Goal: Browse casually

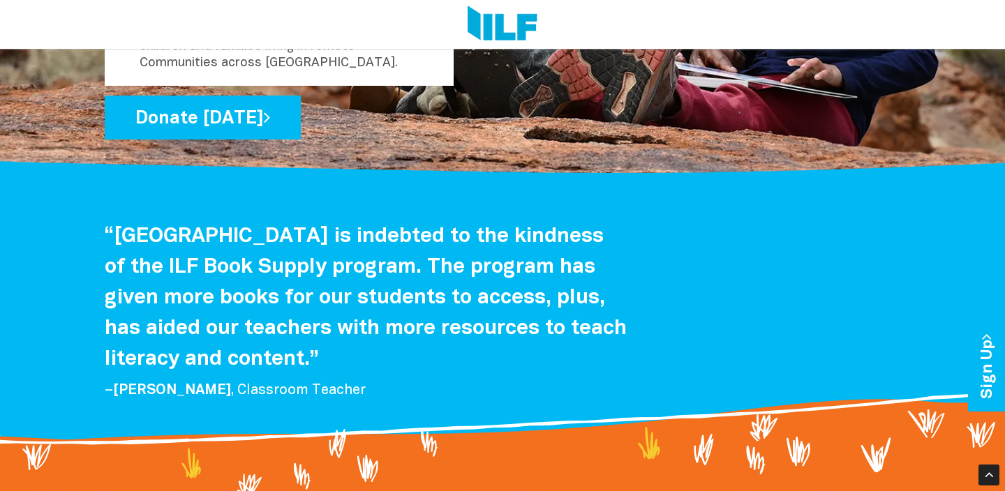
scroll to position [2211, 0]
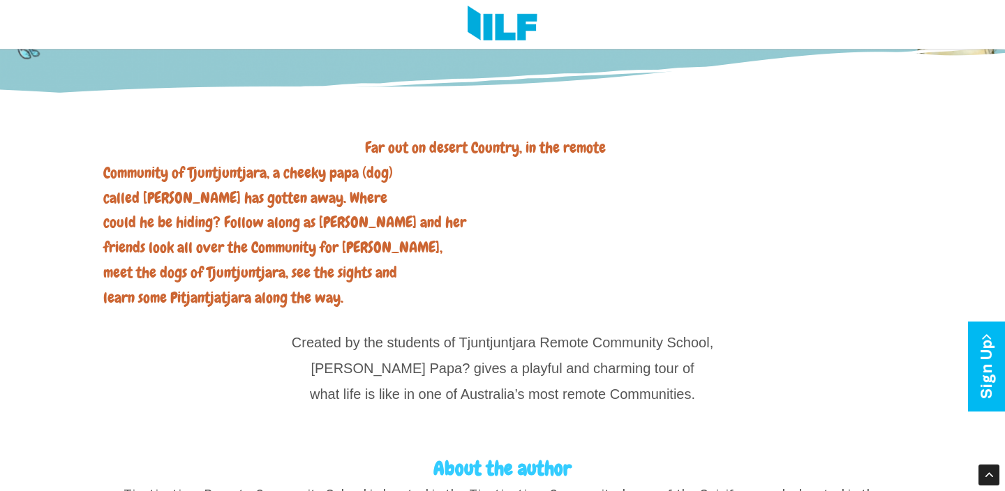
scroll to position [361, 0]
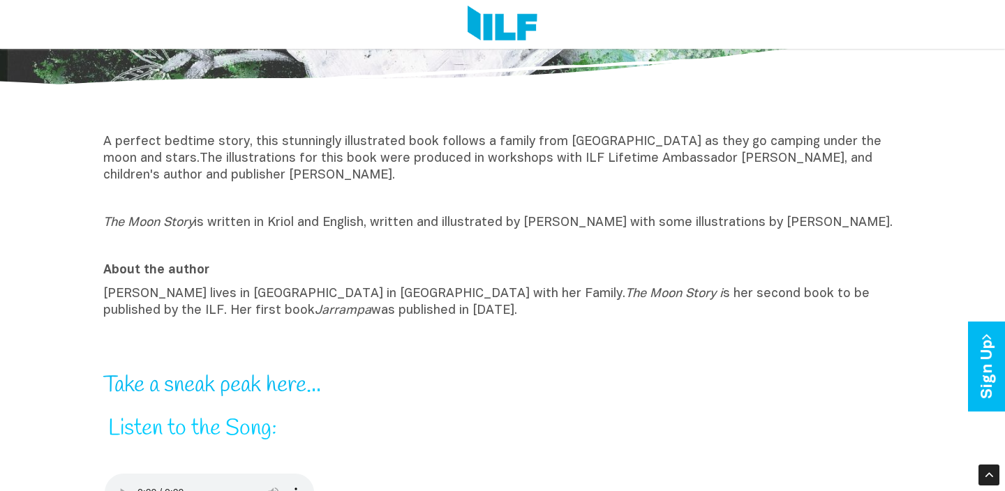
scroll to position [357, 0]
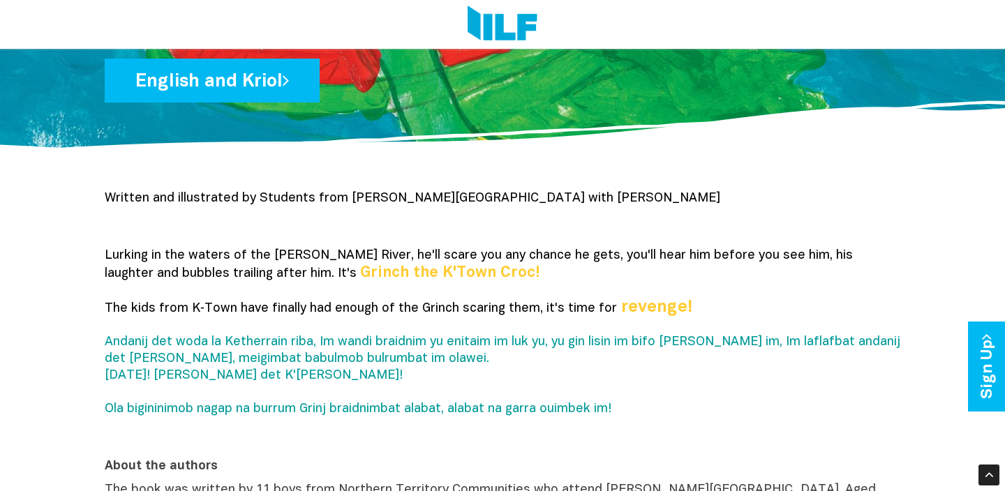
scroll to position [383, 0]
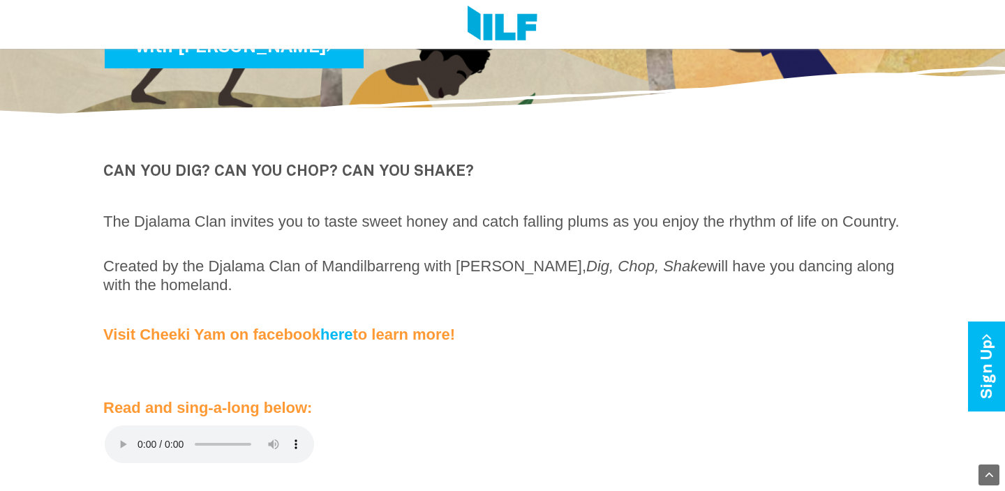
scroll to position [382, 0]
